Goal: Task Accomplishment & Management: Use online tool/utility

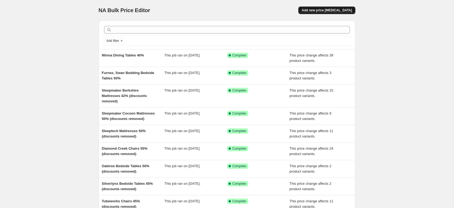
click at [340, 14] on button "Add new price [MEDICAL_DATA]" at bounding box center [326, 10] width 57 height 8
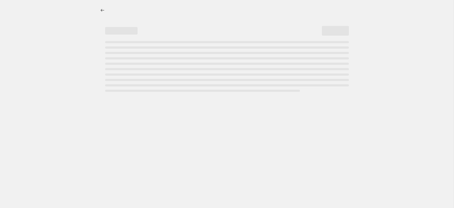
select select "percentage"
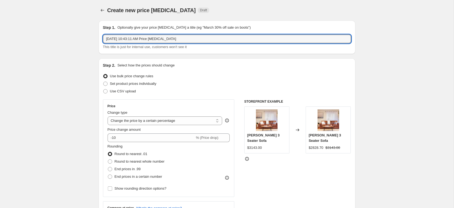
drag, startPoint x: 187, startPoint y: 39, endPoint x: 78, endPoint y: 39, distance: 109.1
type input "I"
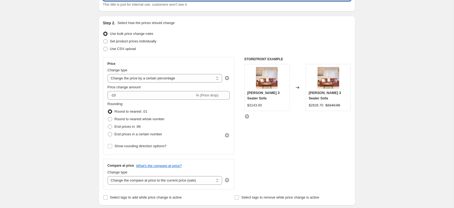
scroll to position [45, 0]
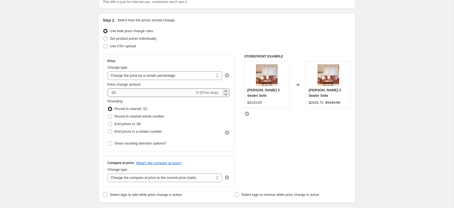
type input "End of Sale - 30% Increase"
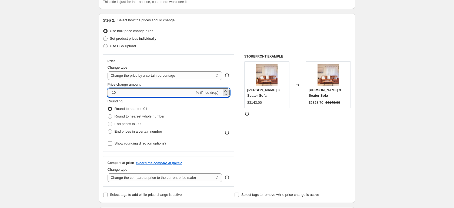
click at [147, 94] on input "-10" at bounding box center [151, 92] width 87 height 9
drag, startPoint x: 135, startPoint y: 93, endPoint x: 90, endPoint y: 93, distance: 45.4
type input "30"
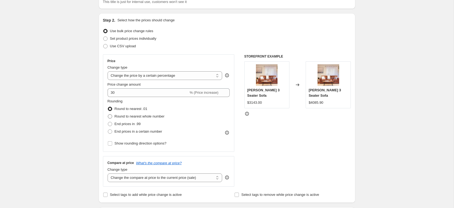
click at [157, 115] on span "Round to nearest whole number" at bounding box center [140, 116] width 50 height 4
click at [108, 115] on input "Round to nearest whole number" at bounding box center [108, 114] width 0 height 0
radio input "true"
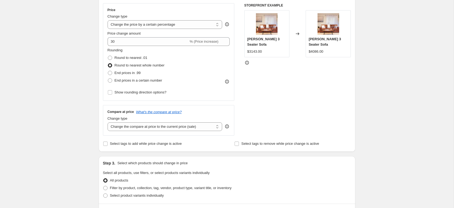
scroll to position [100, 0]
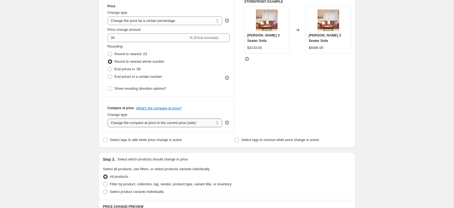
click at [194, 125] on select "Change the compare at price to the current price (sale) Change the compare at p…" at bounding box center [165, 123] width 115 height 9
click at [214, 124] on select "Change the compare at price to the current price (sale) Change the compare at p…" at bounding box center [165, 123] width 115 height 9
select select "no_change"
click at [108, 119] on select "Change the compare at price to the current price (sale) Change the compare at p…" at bounding box center [165, 123] width 115 height 9
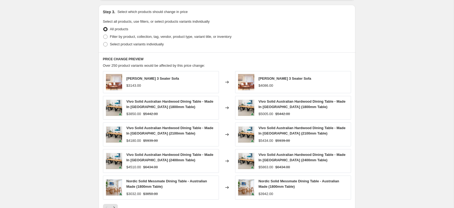
scroll to position [249, 0]
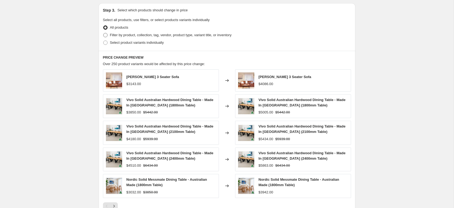
click at [118, 34] on span "Filter by product, collection, tag, vendor, product type, variant title, or inv…" at bounding box center [171, 35] width 122 height 4
click at [103, 33] on input "Filter by product, collection, tag, vendor, product type, variant title, or inv…" at bounding box center [103, 33] width 0 height 0
radio input "true"
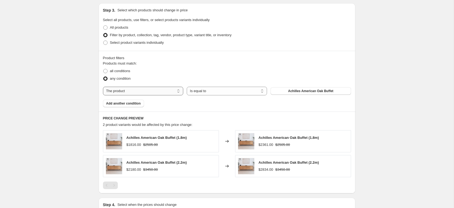
click at [144, 93] on select "The product The product's collection The product's tag The product's vendor The…" at bounding box center [143, 91] width 80 height 9
select select "product_status"
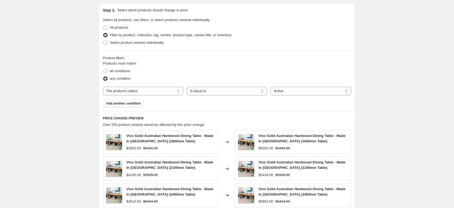
click at [274, 101] on div "Products must match: all conditions any condition The product The product's col…" at bounding box center [227, 84] width 248 height 46
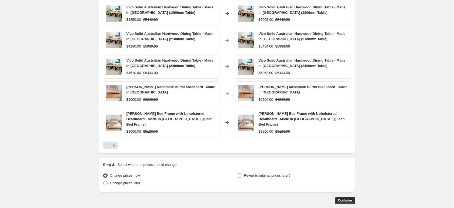
scroll to position [401, 0]
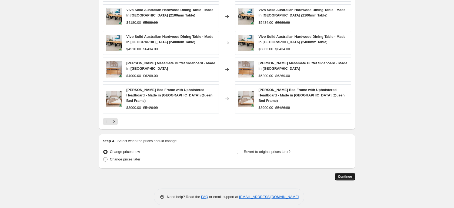
click at [343, 175] on span "Continue" at bounding box center [345, 177] width 14 height 4
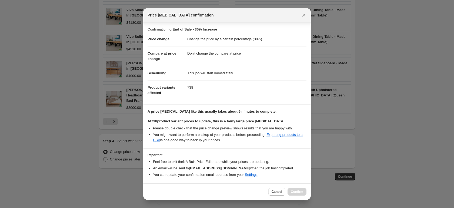
scroll to position [16, 0]
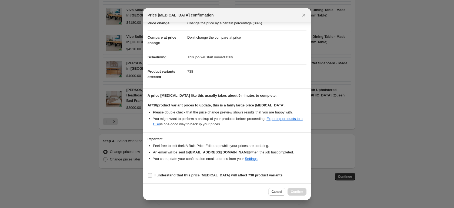
click at [189, 173] on b "I understand that this price change job will affect 738 product variants" at bounding box center [219, 175] width 128 height 4
click at [152, 173] on input "I understand that this price change job will affect 738 product variants" at bounding box center [150, 175] width 4 height 4
checkbox input "true"
click at [301, 192] on span "Confirm" at bounding box center [297, 192] width 12 height 4
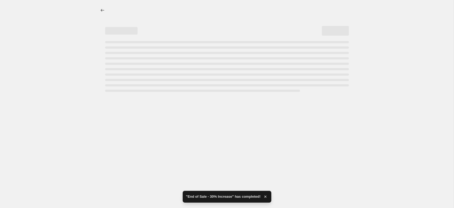
select select "percentage"
select select "no_change"
select select "product_status"
